Goal: Entertainment & Leisure: Consume media (video, audio)

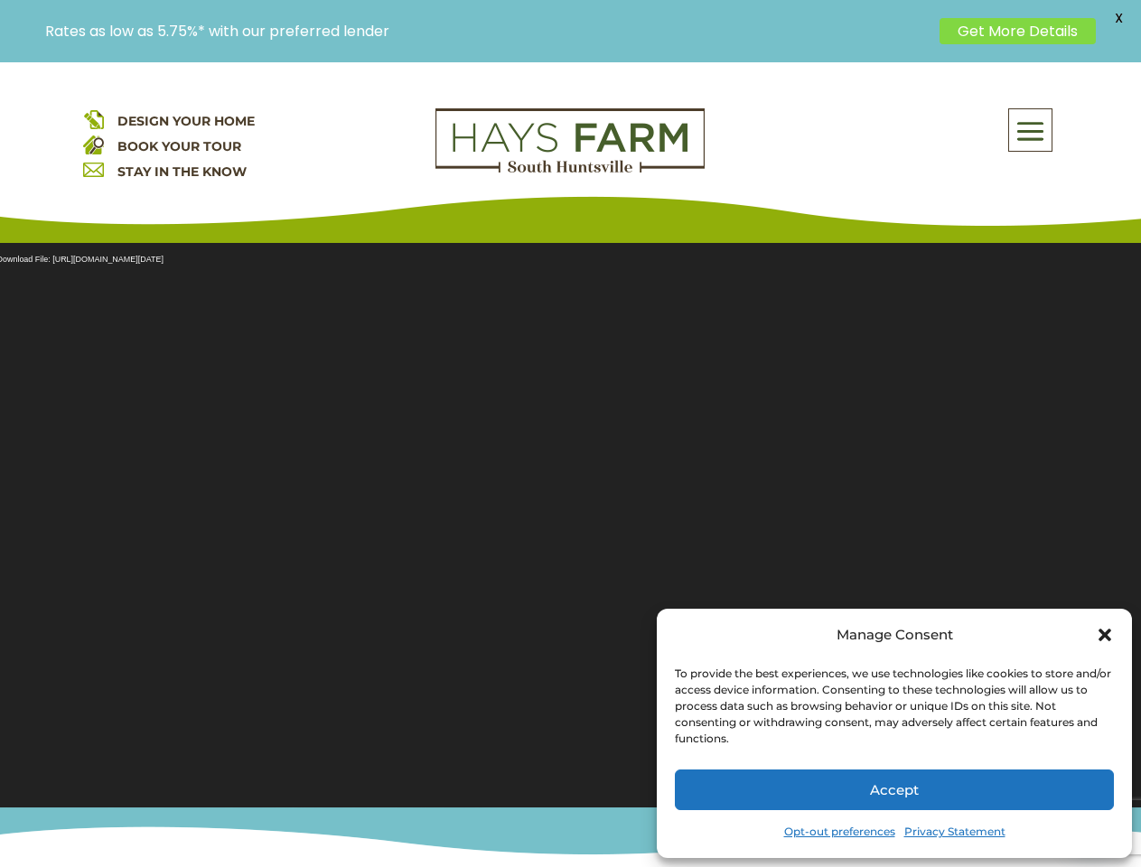
click at [570, 464] on section "Video Player Media error: Format(s) not supported or source(s) not found Downlo…" at bounding box center [570, 513] width 1141 height 587
click at [1031, 130] on span at bounding box center [1030, 131] width 42 height 42
click at [570, 514] on section "Video Player Media error: Format(s) not supported or source(s) not found Downlo…" at bounding box center [570, 513] width 1141 height 587
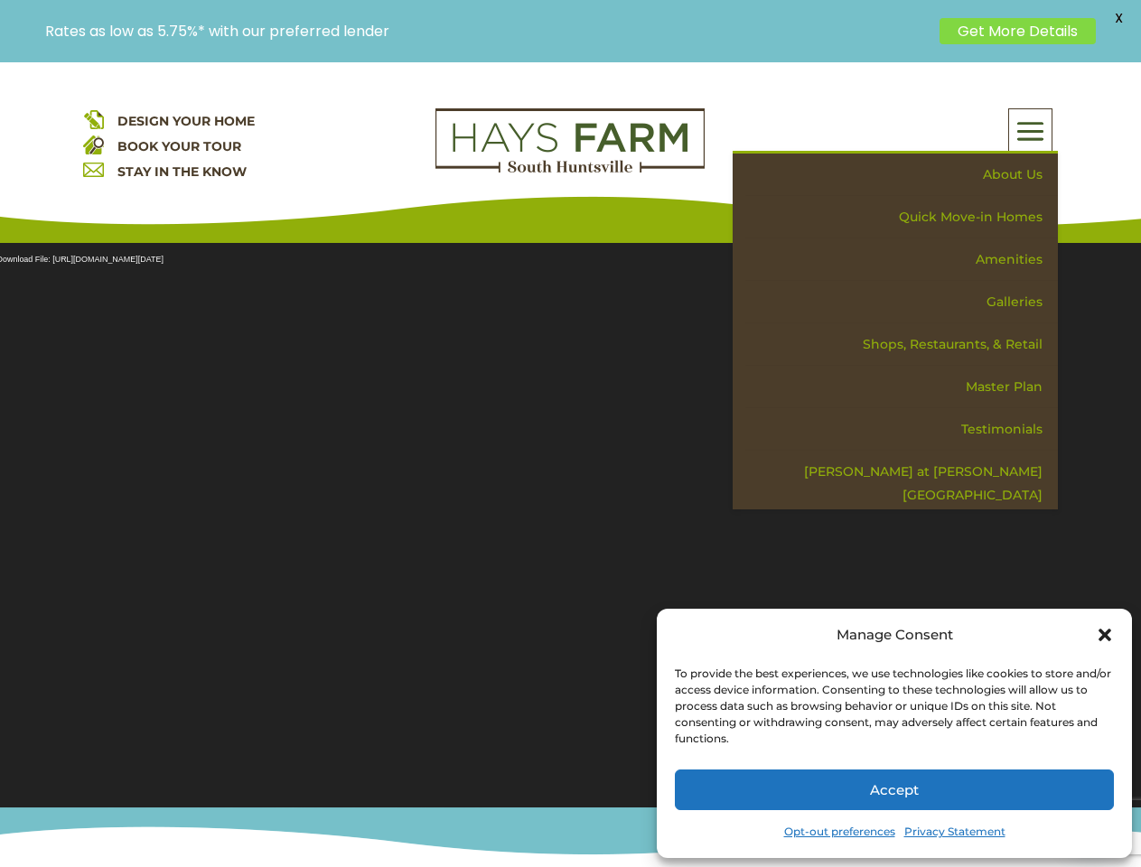
click at [570, 514] on section "Video Player Media error: Format(s) not supported or source(s) not found Downlo…" at bounding box center [570, 513] width 1141 height 587
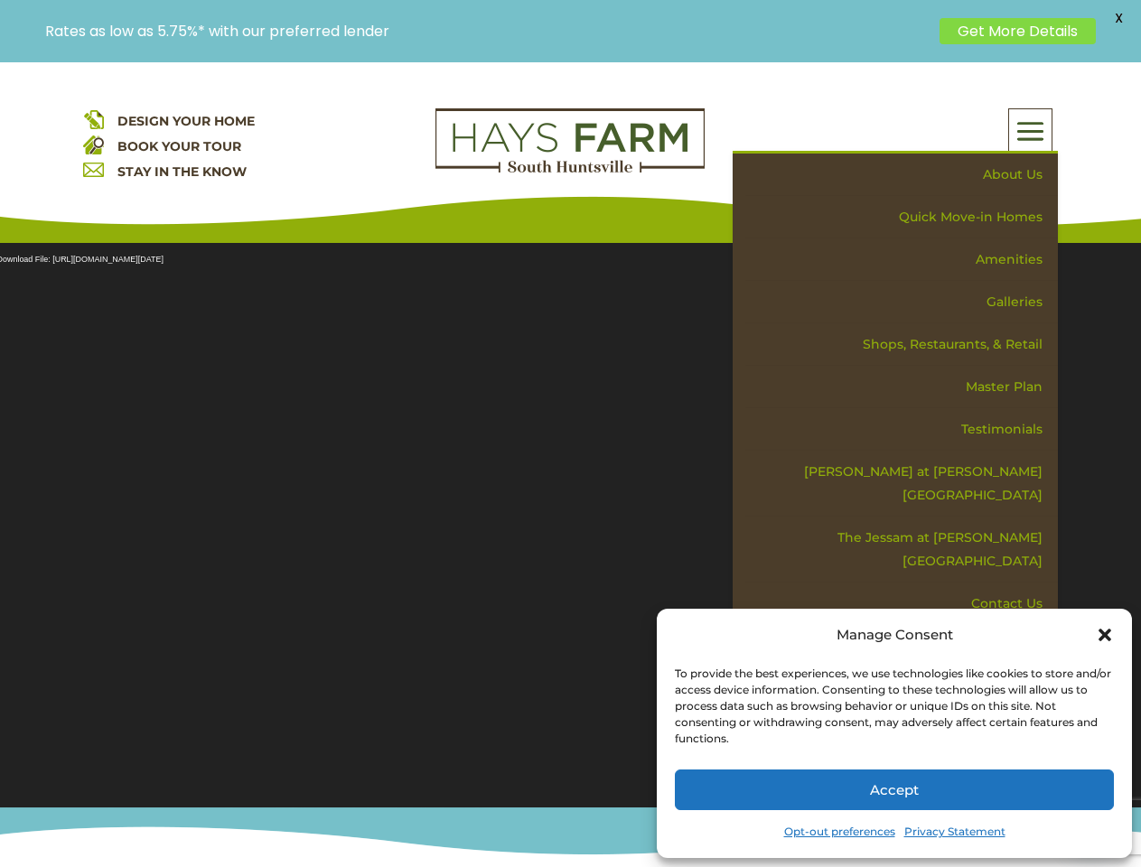
click at [1118, 18] on span "X" at bounding box center [1118, 18] width 27 height 27
